Goal: Use online tool/utility: Utilize a website feature to perform a specific function

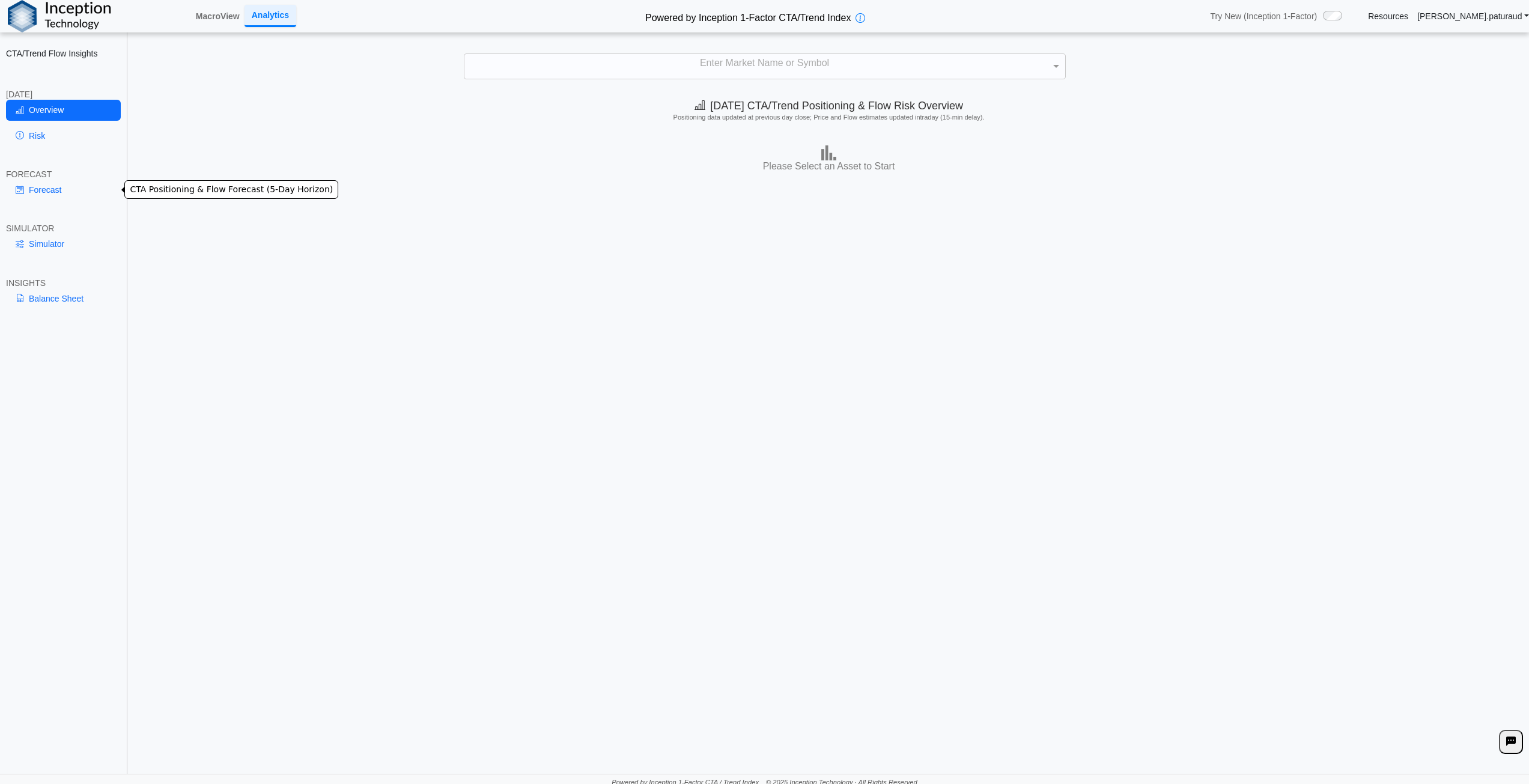
click at [48, 193] on link "Forecast" at bounding box center [63, 190] width 115 height 21
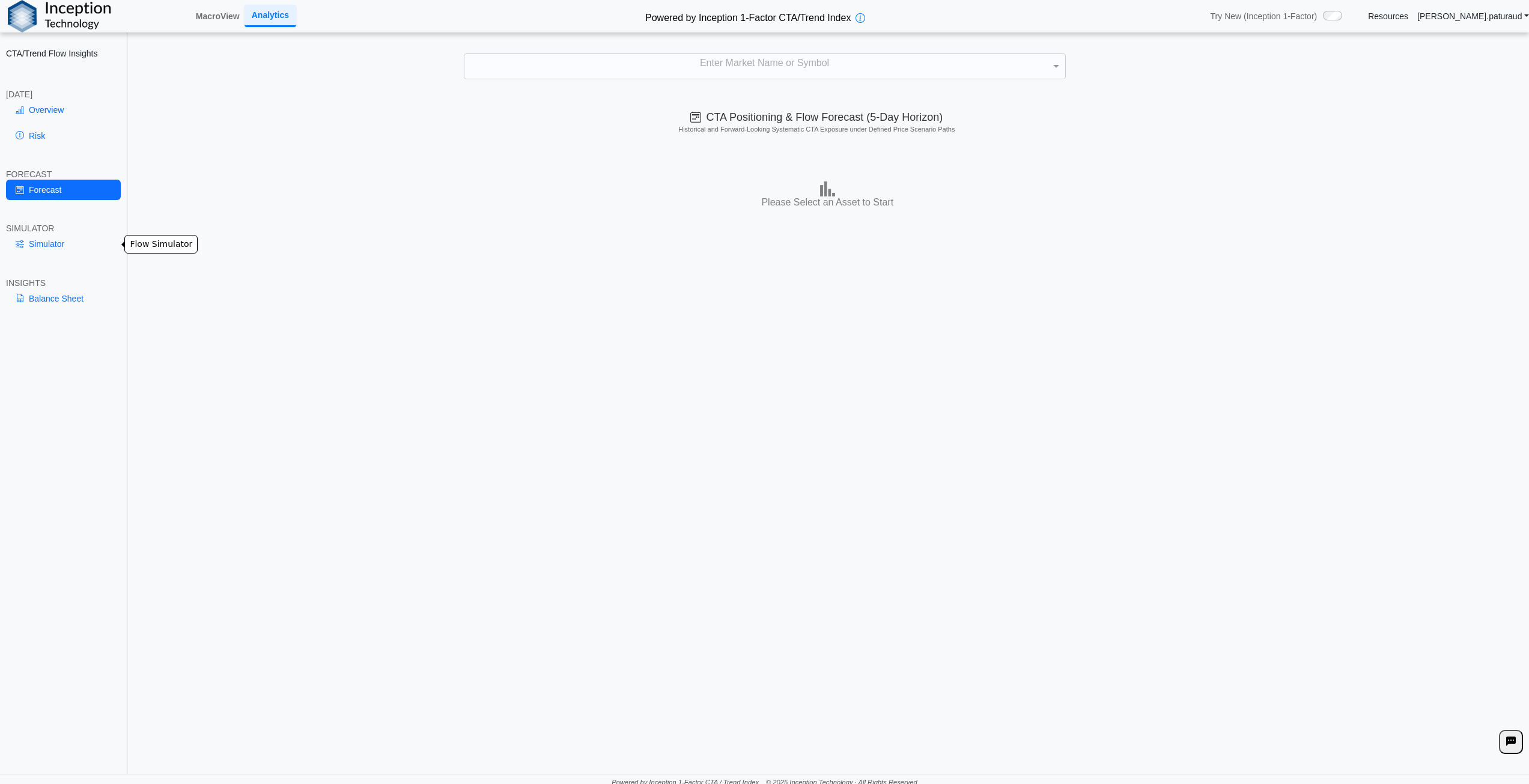
click at [55, 237] on link "Simulator" at bounding box center [63, 244] width 115 height 21
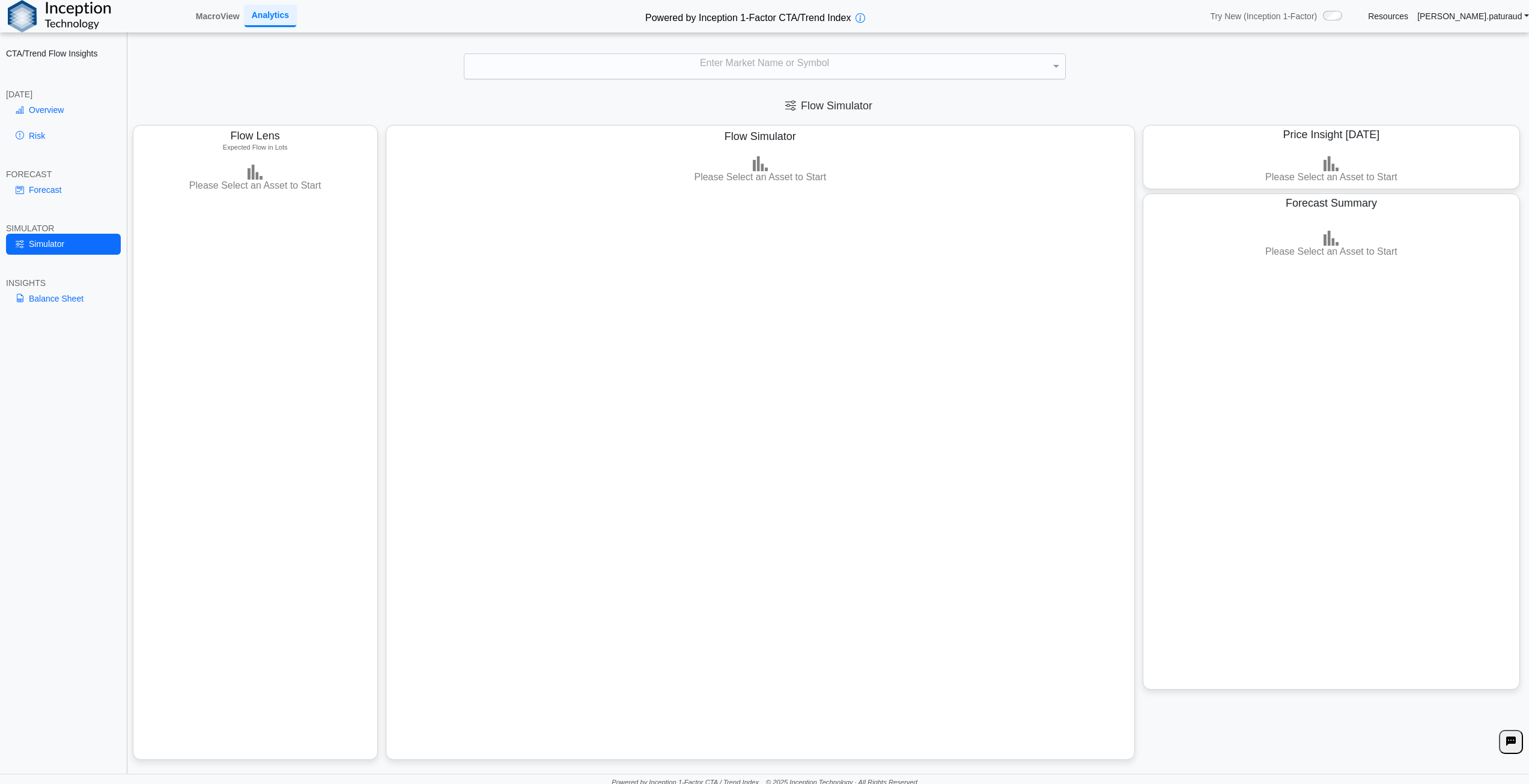
click at [755, 68] on div "Enter Market Name or Symbol" at bounding box center [764, 66] width 601 height 25
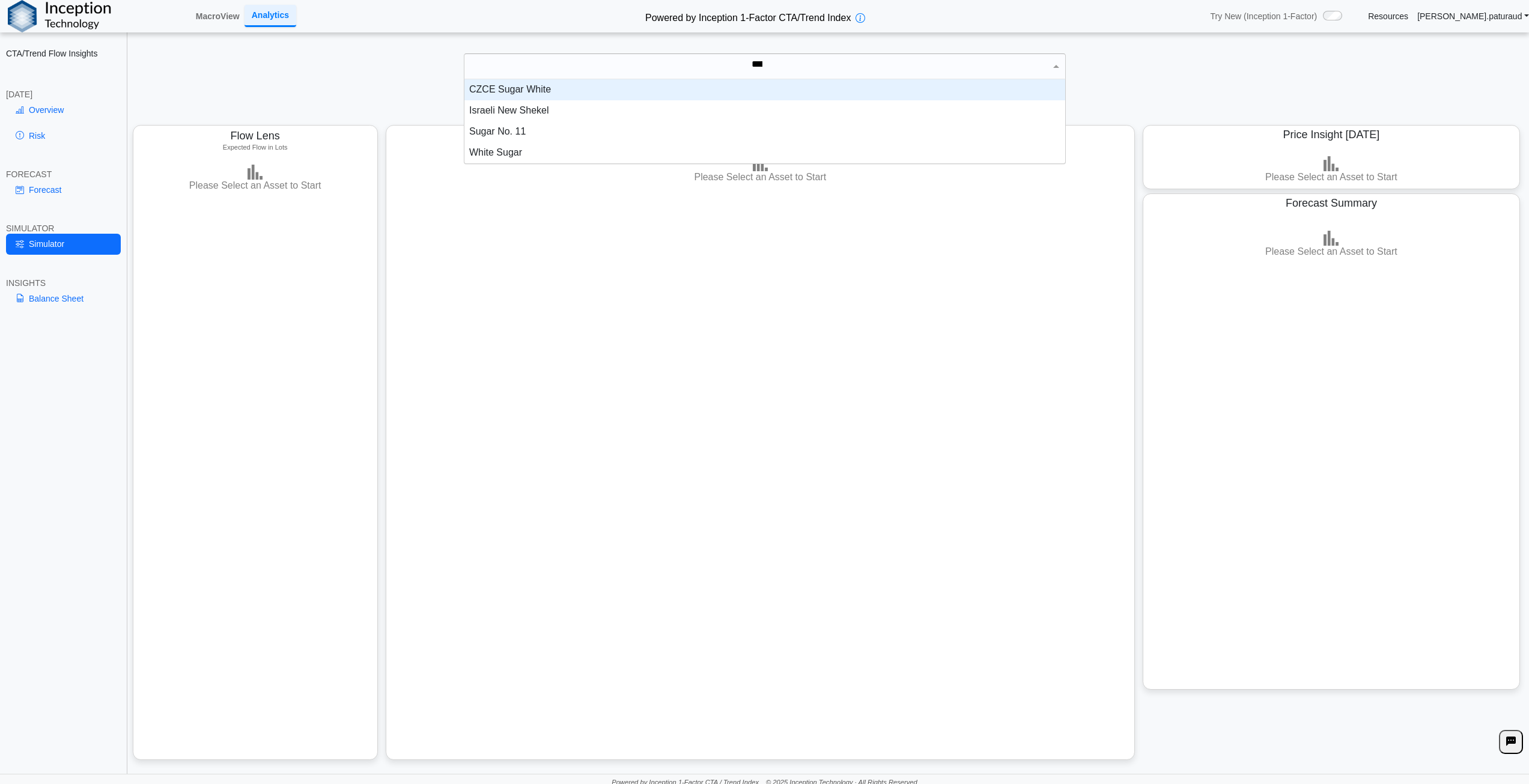
scroll to position [54, 592]
type input "*****"
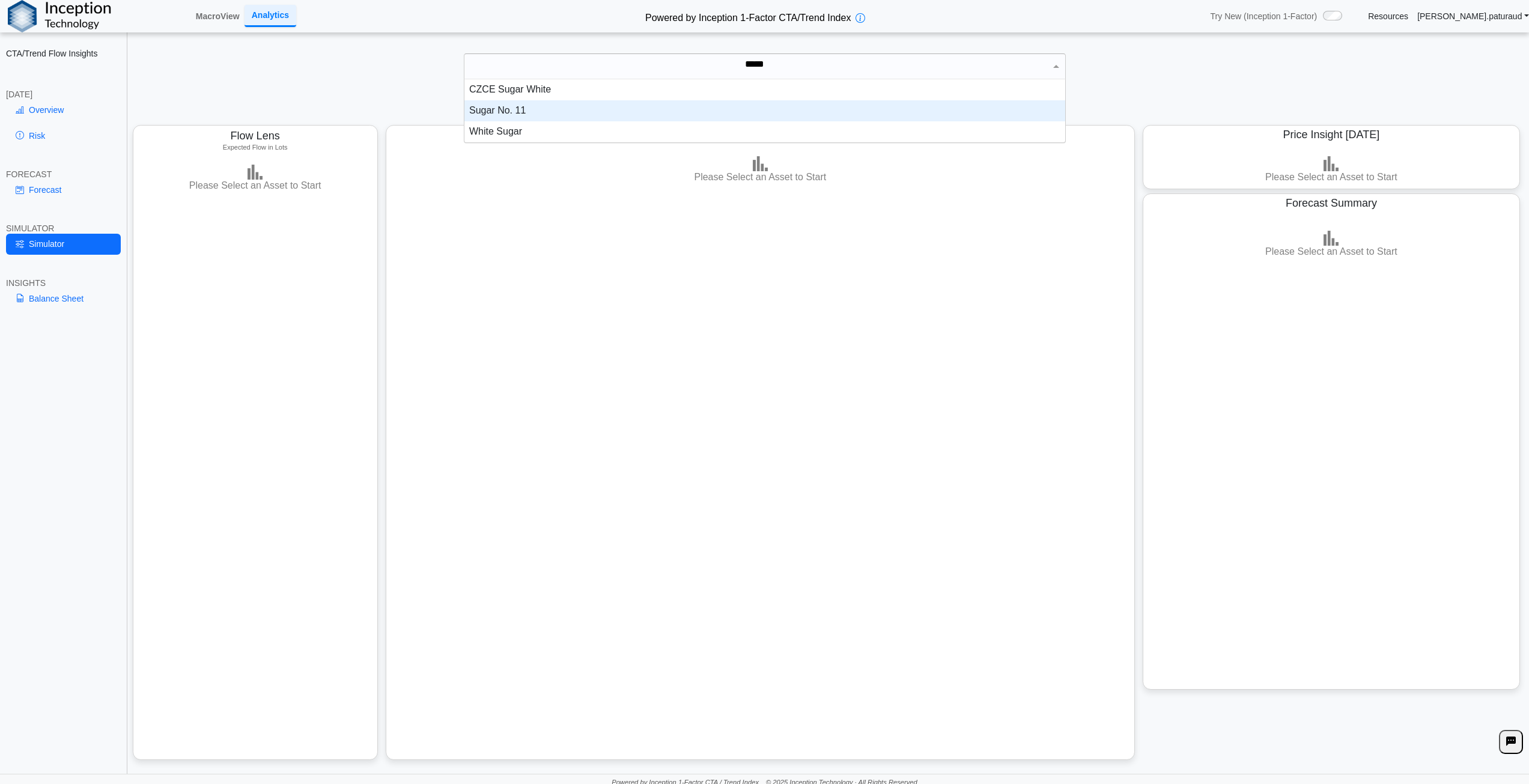
click at [551, 108] on div "Sugar No. 11" at bounding box center [764, 111] width 601 height 21
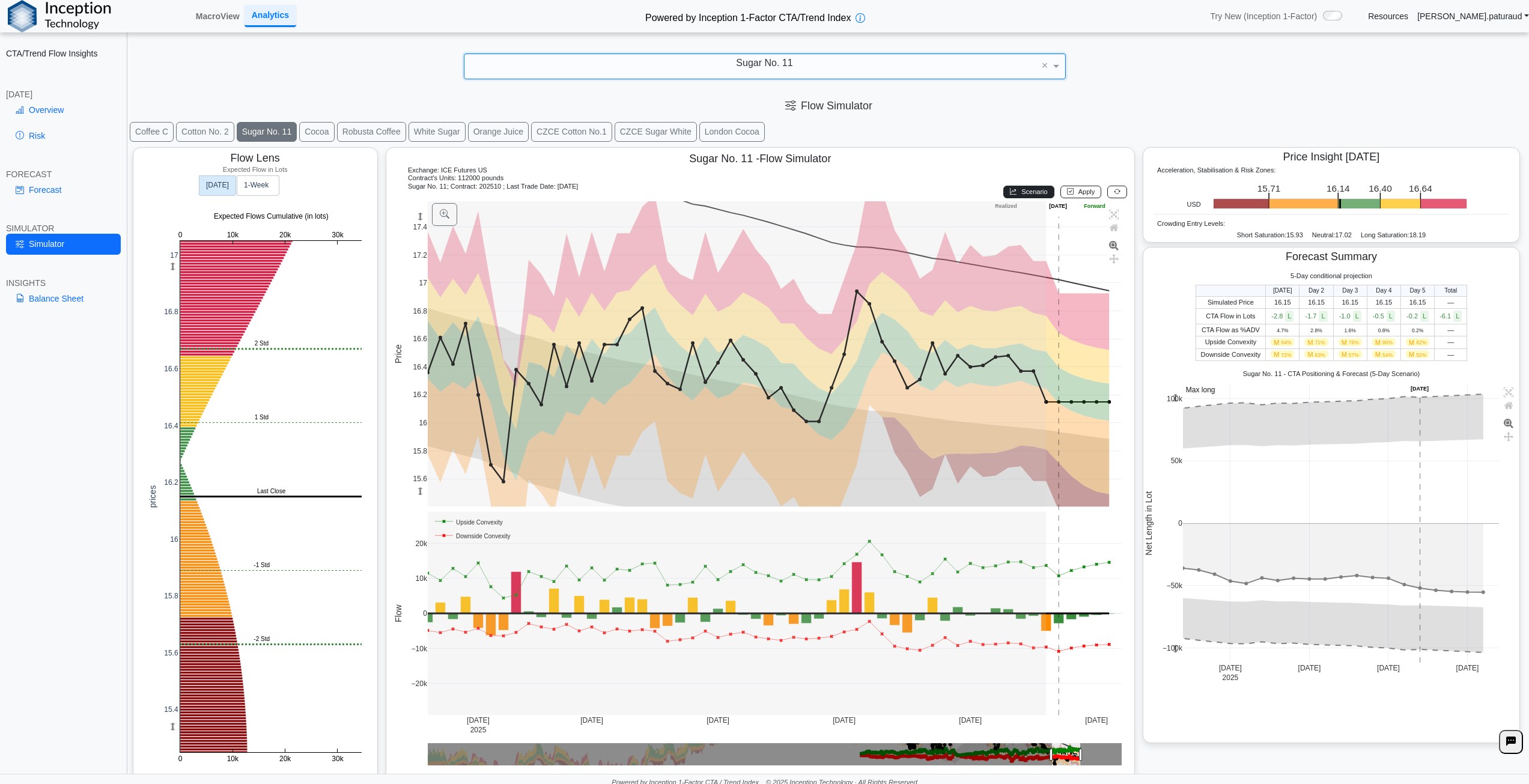
click at [1025, 195] on span "Scenario" at bounding box center [1034, 191] width 26 height 7
click at [255, 181] on text "1‑Week" at bounding box center [256, 185] width 25 height 8
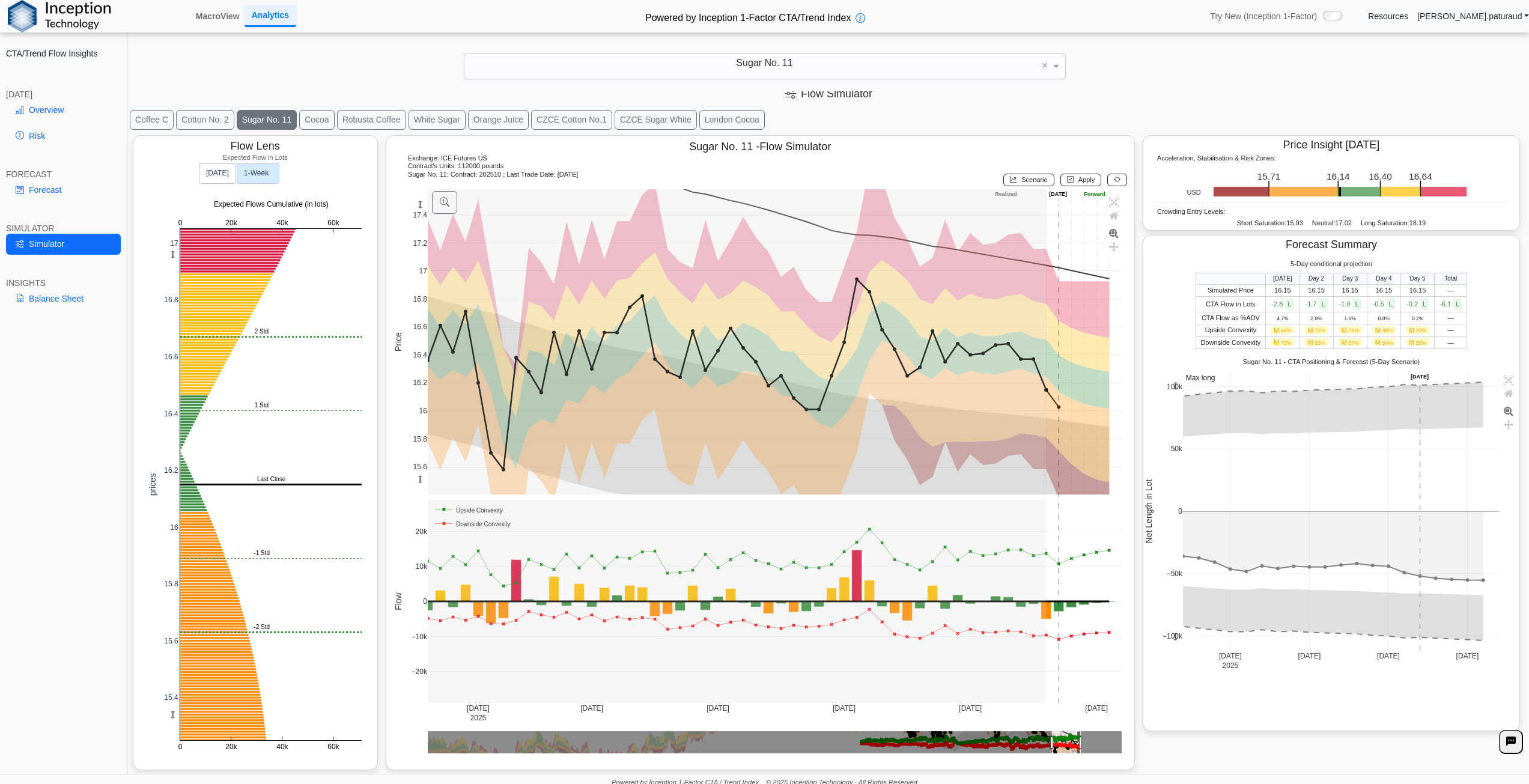
scroll to position [0, 0]
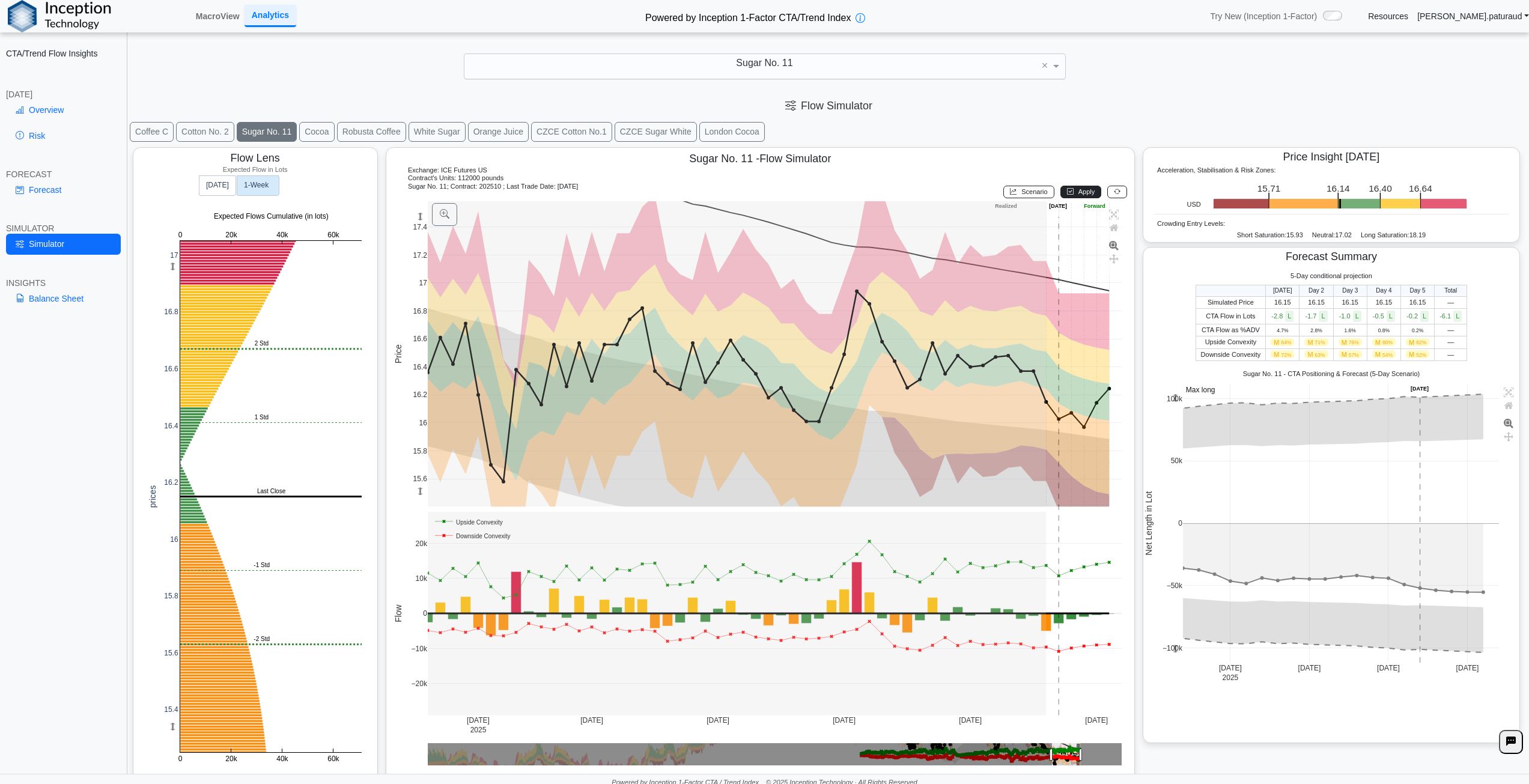
click at [1078, 193] on span "Apply" at bounding box center [1087, 191] width 17 height 7
